Goal: Task Accomplishment & Management: Manage account settings

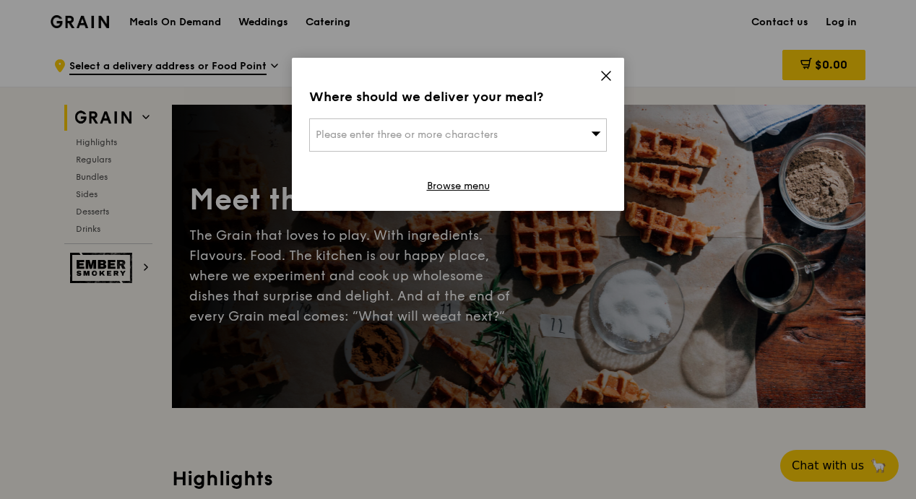
click at [604, 76] on icon at bounding box center [606, 75] width 13 height 13
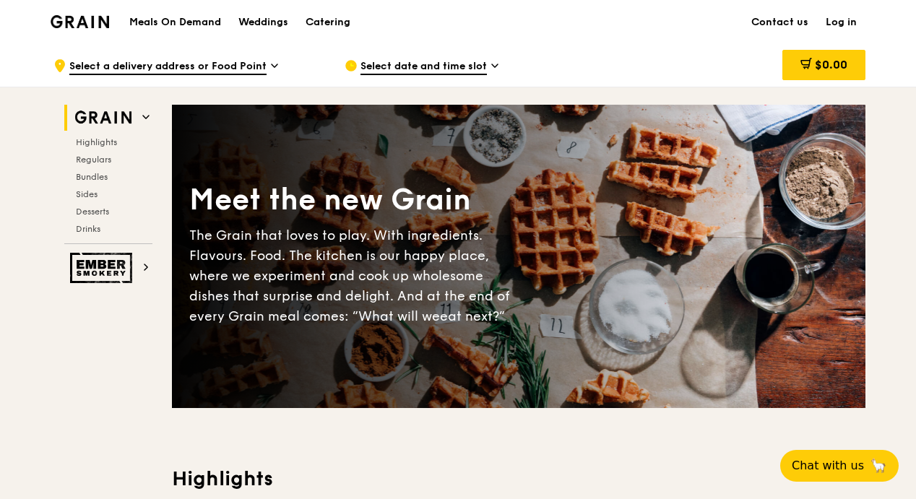
click at [844, 17] on link "Log in" at bounding box center [841, 22] width 48 height 43
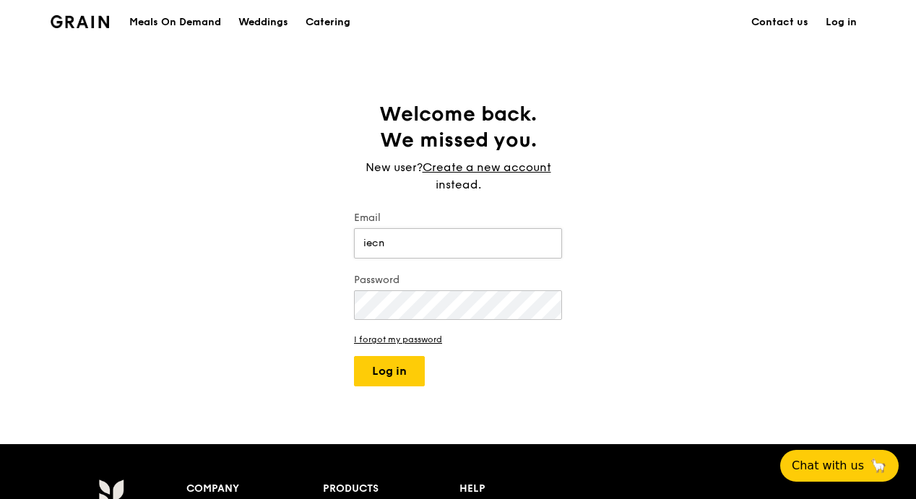
type input "[EMAIL_ADDRESS][DOMAIN_NAME]"
click at [354, 356] on button "Log in" at bounding box center [389, 371] width 71 height 30
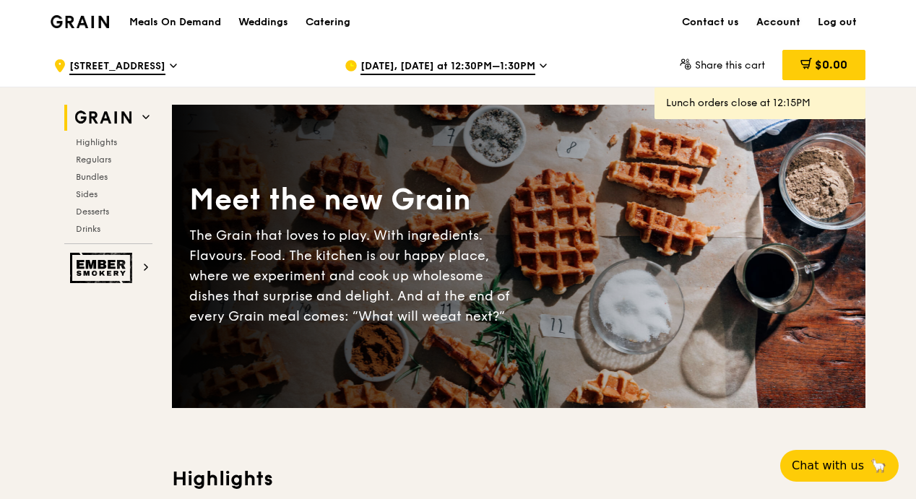
click at [778, 17] on link "Account" at bounding box center [778, 22] width 61 height 43
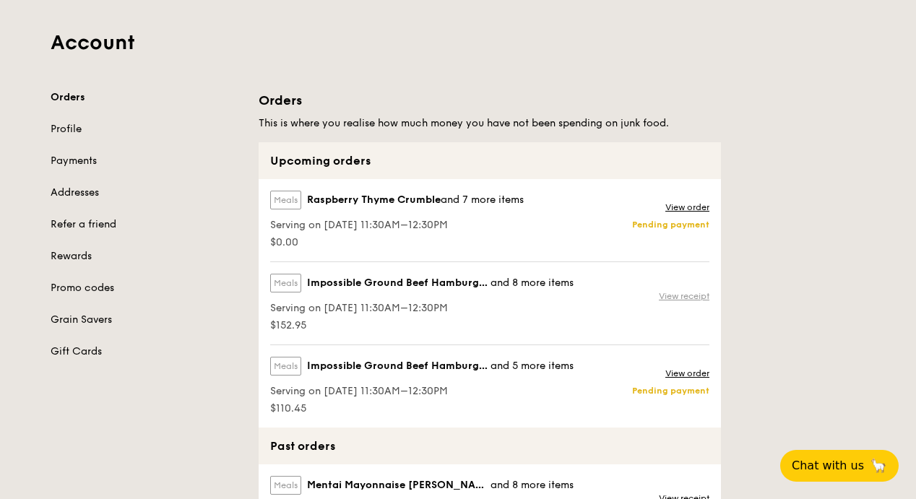
scroll to position [145, 0]
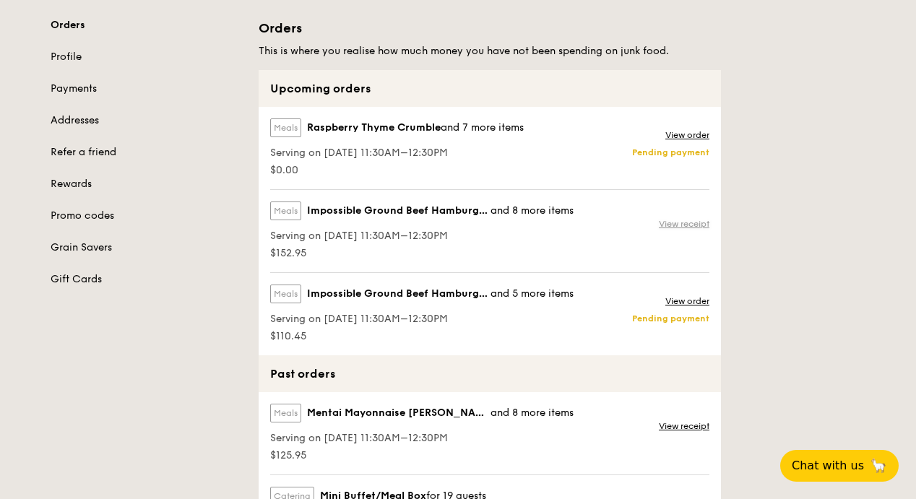
click at [679, 227] on link "View receipt" at bounding box center [684, 224] width 51 height 12
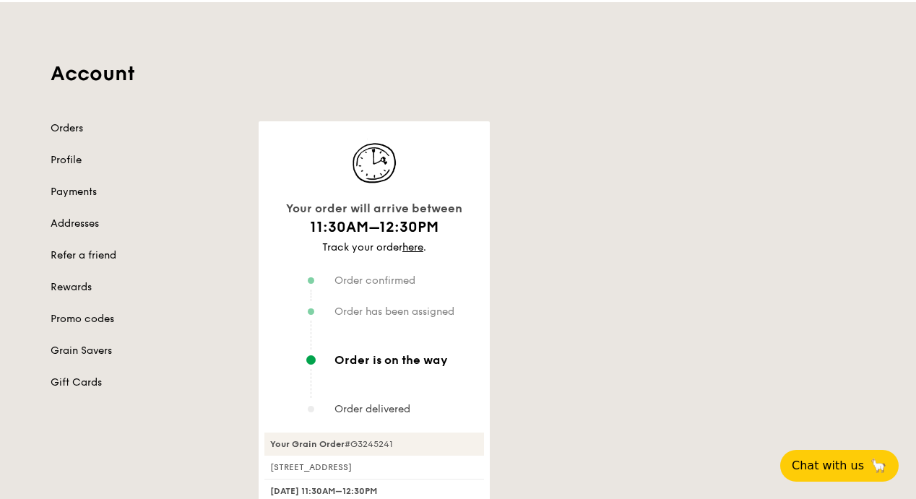
scroll to position [72, 0]
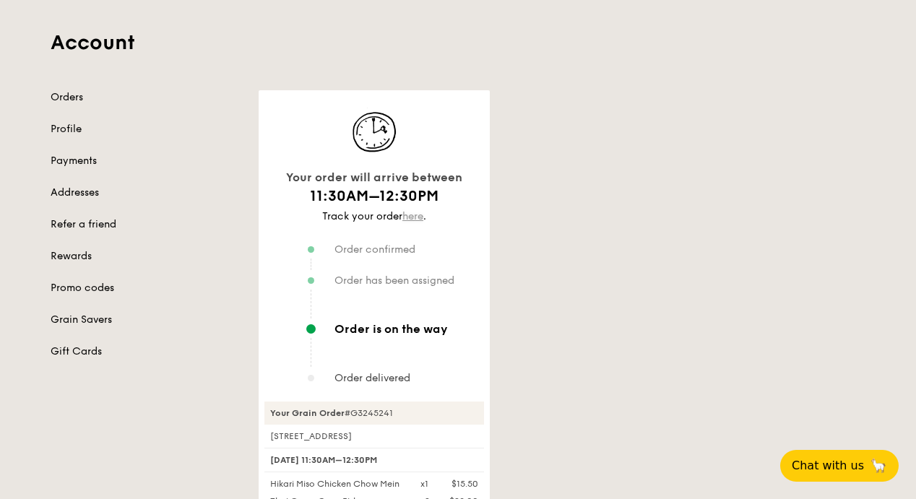
click at [409, 218] on link "here" at bounding box center [413, 216] width 21 height 12
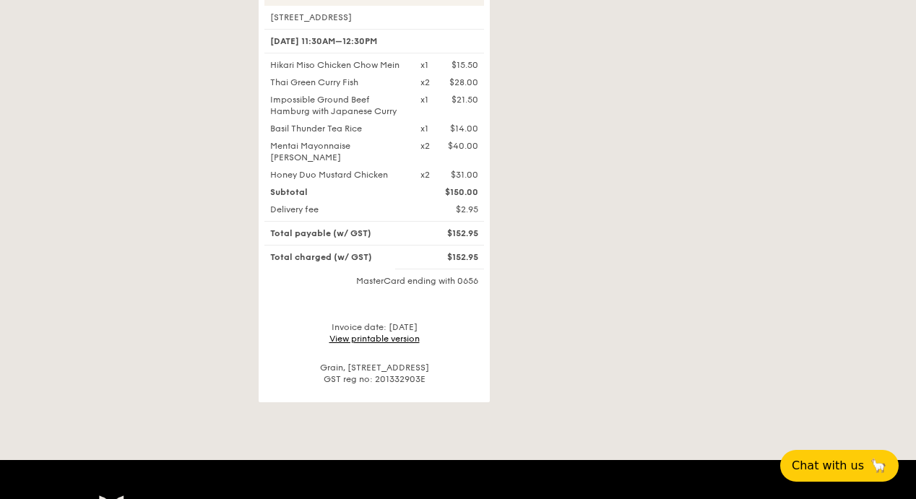
scroll to position [578, 0]
